Goal: Task Accomplishment & Management: Manage account settings

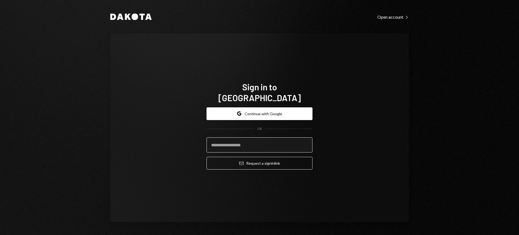
click at [247, 138] on input "email" at bounding box center [259, 144] width 106 height 15
click at [0, 235] on com-1password-button at bounding box center [0, 235] width 0 height 0
type input "**********"
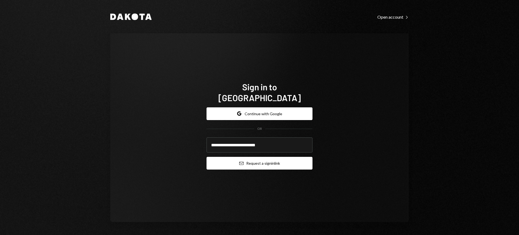
click at [261, 158] on button "Email Request a sign in link" at bounding box center [259, 163] width 106 height 13
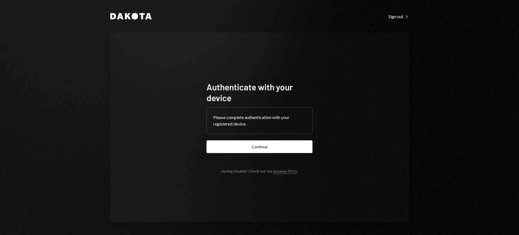
click at [267, 149] on button "Continue" at bounding box center [259, 146] width 106 height 13
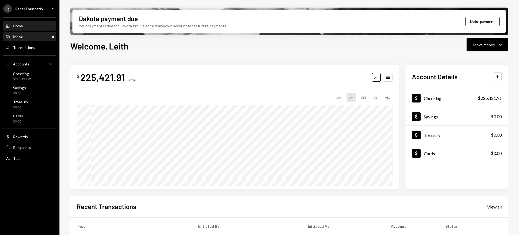
click at [36, 34] on div "Inbox Inbox" at bounding box center [29, 36] width 49 height 5
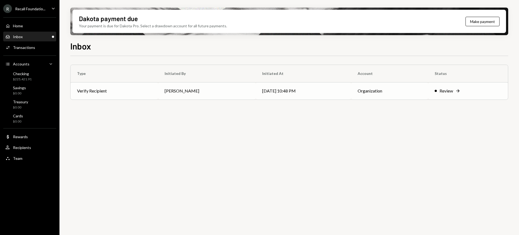
click at [445, 91] on div "Review" at bounding box center [446, 91] width 14 height 6
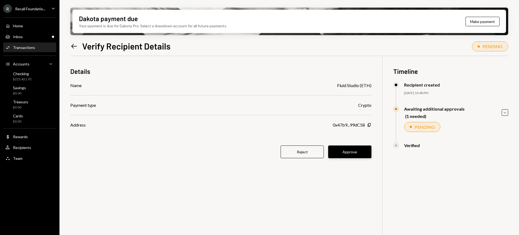
click at [355, 149] on button "Approve" at bounding box center [349, 151] width 43 height 13
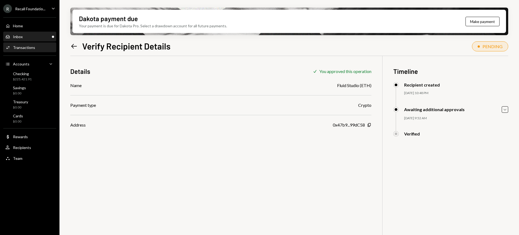
click at [32, 35] on div "Inbox Inbox" at bounding box center [29, 36] width 49 height 5
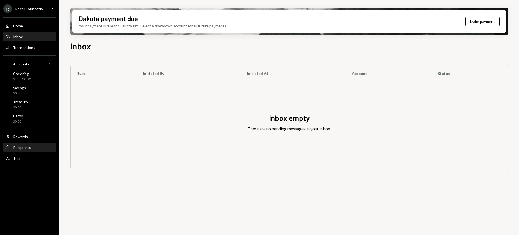
click at [29, 146] on div "Recipients" at bounding box center [22, 147] width 18 height 5
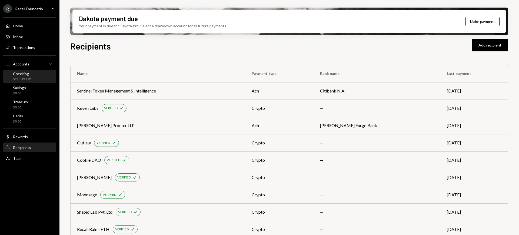
click at [34, 76] on div "Checking $225,421.91" at bounding box center [29, 76] width 49 height 10
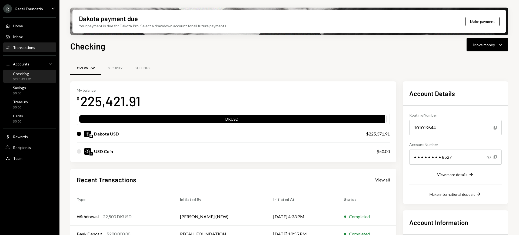
click at [34, 45] on div "Activities Transactions" at bounding box center [29, 47] width 49 height 5
